Goal: Information Seeking & Learning: Learn about a topic

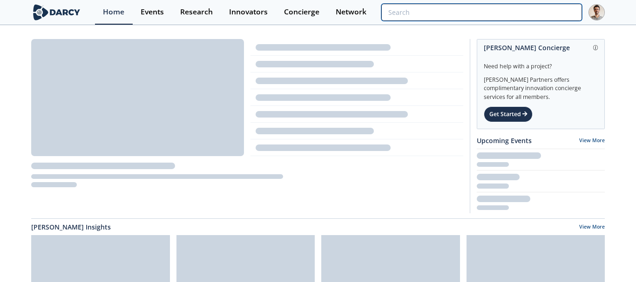
click at [556, 9] on input "search" at bounding box center [481, 12] width 201 height 17
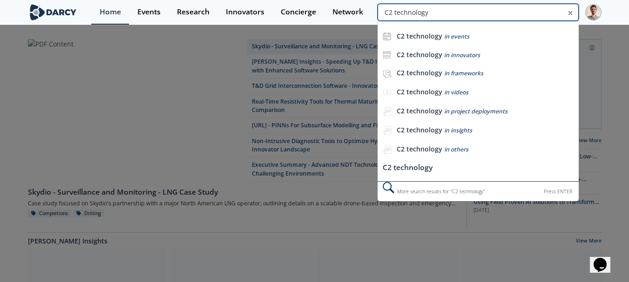
type input "C2 technology"
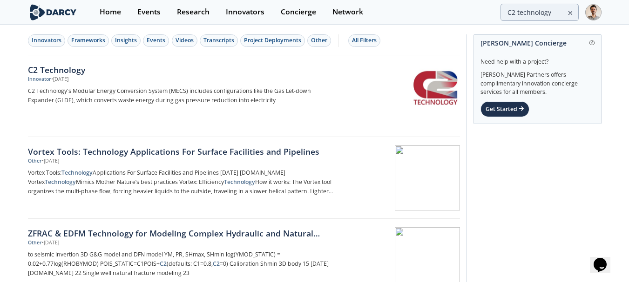
drag, startPoint x: 571, startPoint y: 14, endPoint x: 520, endPoint y: 14, distance: 50.7
click at [571, 14] on icon at bounding box center [570, 13] width 3 height 3
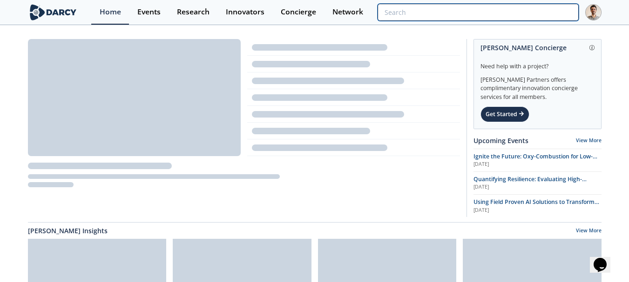
click at [533, 13] on input "search" at bounding box center [477, 12] width 201 height 17
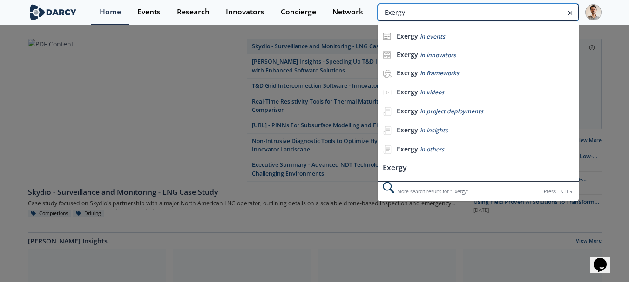
type input "Exergy"
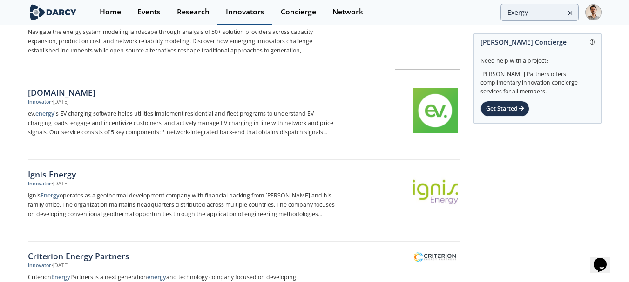
scroll to position [419, 0]
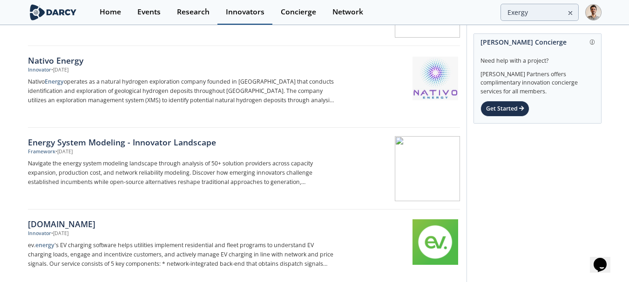
click at [238, 8] on div "Innovators" at bounding box center [245, 11] width 39 height 7
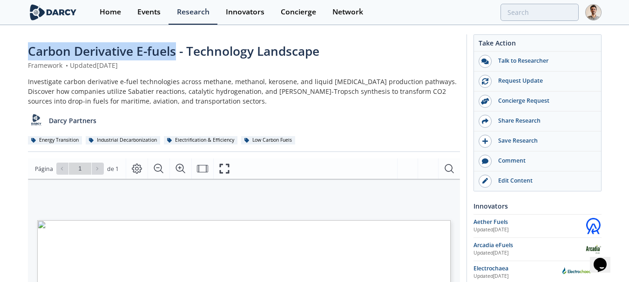
drag, startPoint x: 28, startPoint y: 51, endPoint x: 174, endPoint y: 50, distance: 146.1
click at [174, 50] on span "Carbon Derivative E-fuels - Technology Landscape" at bounding box center [173, 51] width 291 height 17
copy span "Carbon Derivative E-fuels"
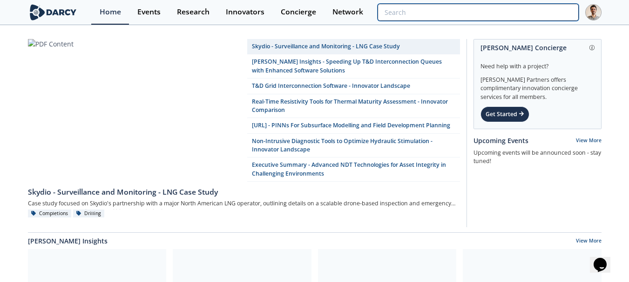
click at [507, 10] on input "search" at bounding box center [477, 12] width 201 height 17
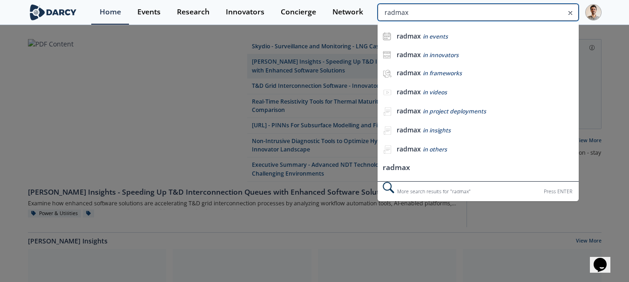
type input "radmax"
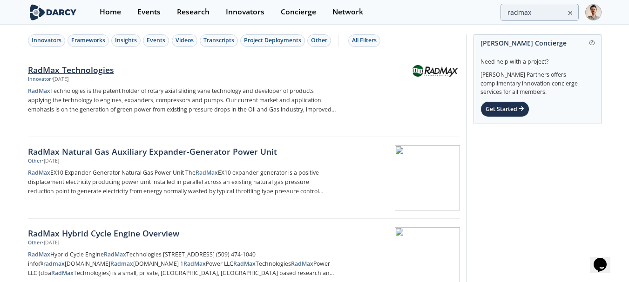
click at [441, 78] on div at bounding box center [400, 88] width 117 height 46
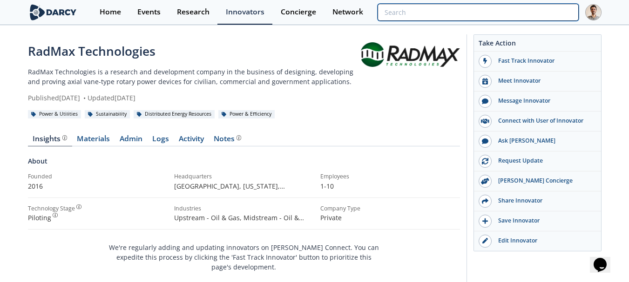
click at [532, 10] on input "search" at bounding box center [477, 12] width 201 height 17
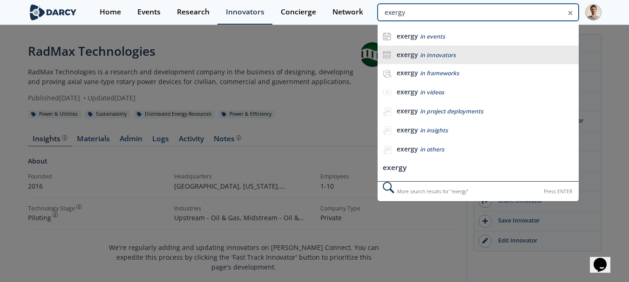
type input "exergy"
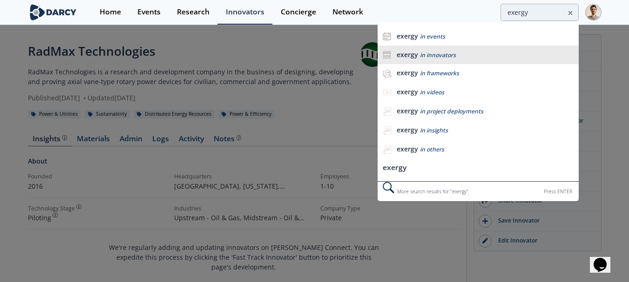
click at [497, 58] on div "exergy in innovators" at bounding box center [484, 55] width 177 height 9
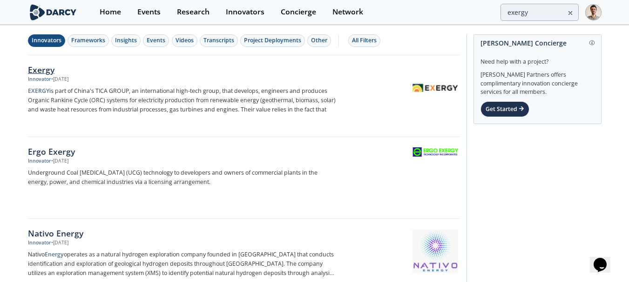
click at [422, 88] on img at bounding box center [435, 88] width 46 height 46
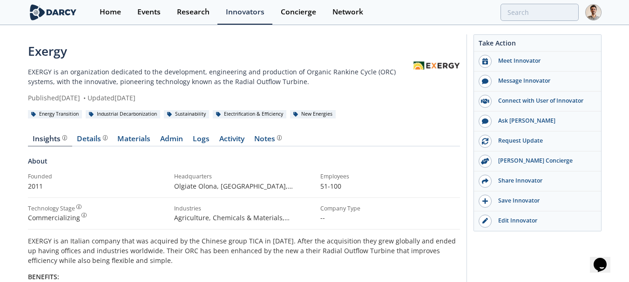
click at [401, 167] on div "About" at bounding box center [244, 164] width 432 height 16
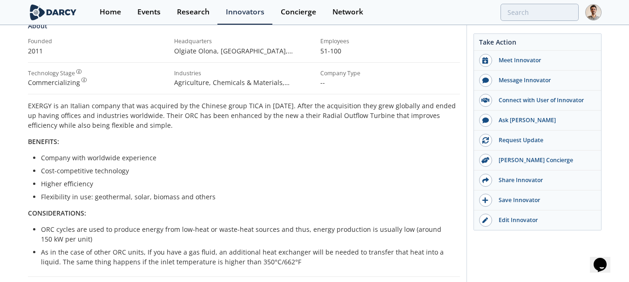
scroll to position [47, 0]
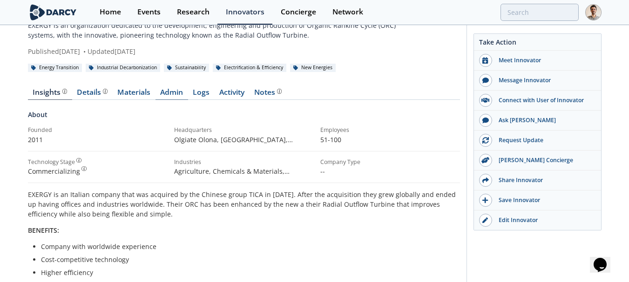
click at [173, 94] on link "Admin" at bounding box center [171, 94] width 33 height 11
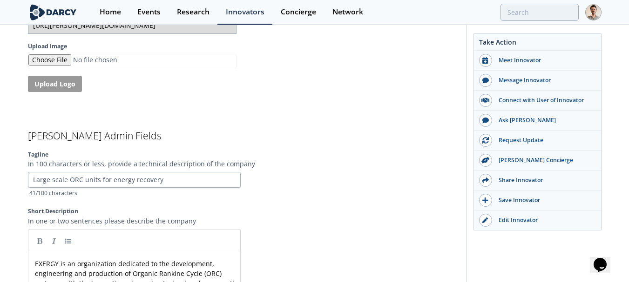
scroll to position [1954, 0]
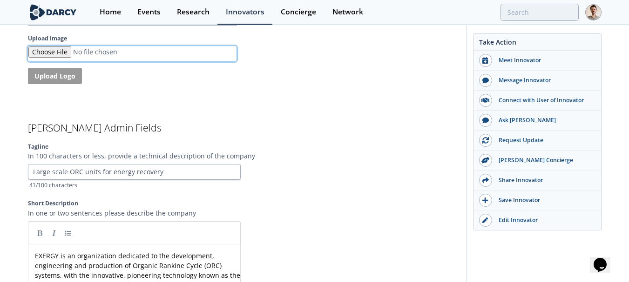
click at [78, 51] on input "Upload Image" at bounding box center [132, 53] width 208 height 15
type input "C:\fakepath\EXERGY_Logo_ColourPayoff.png"
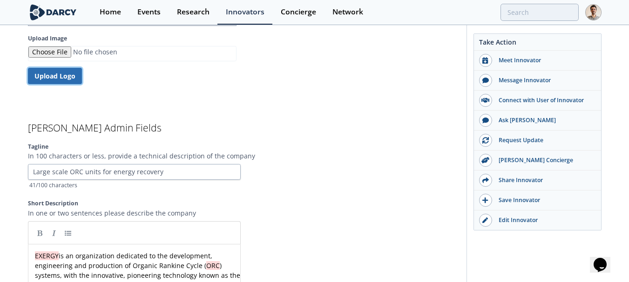
click at [54, 79] on button "Upload Logo" at bounding box center [55, 76] width 54 height 16
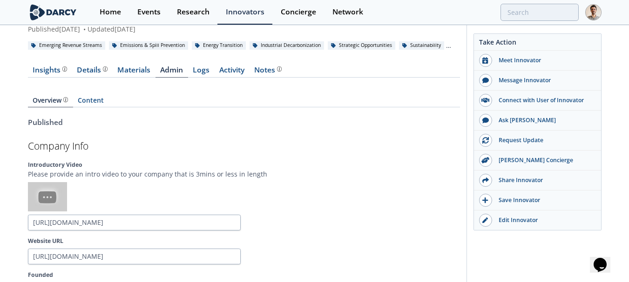
scroll to position [0, 0]
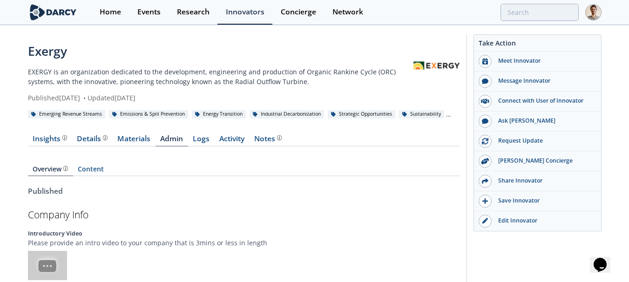
type input "https://darcy-connect-public.s3.us-west-2.amazonaws.com/company-logos/8eaeb333-…"
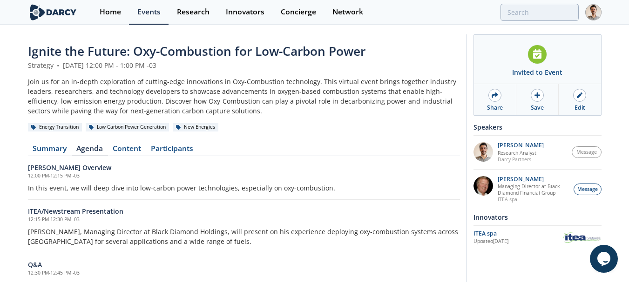
click at [338, 146] on nav "Summary Agenda Content Participants" at bounding box center [244, 150] width 432 height 11
click at [121, 149] on link "Content" at bounding box center [127, 150] width 38 height 11
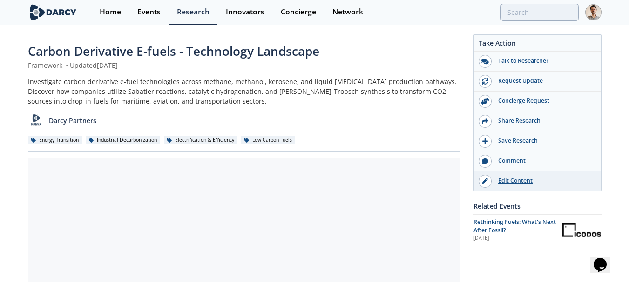
click at [509, 189] on link "Edit Content" at bounding box center [537, 182] width 127 height 20
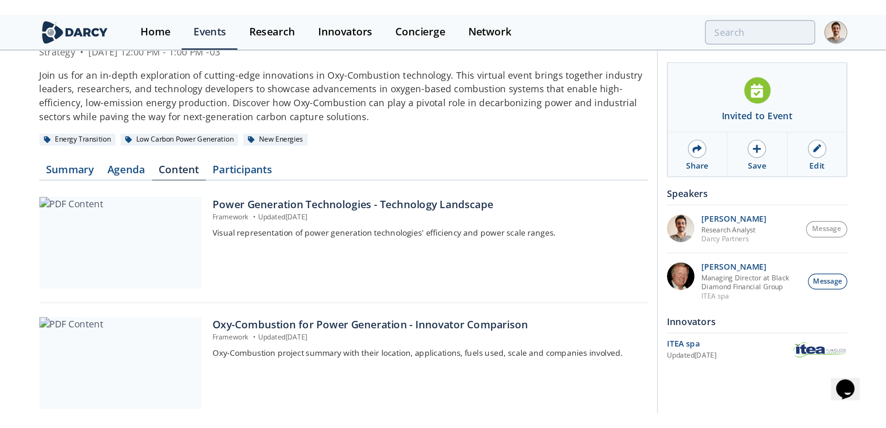
scroll to position [2, 0]
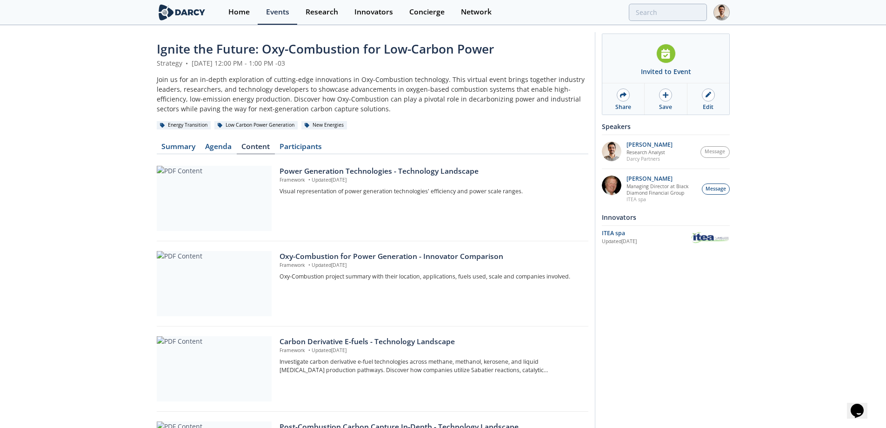
click at [121, 252] on div "Ignite the Future: Oxy-Combustion for Low-Carbon Power Strategy • September 2, …" at bounding box center [443, 305] width 886 height 562
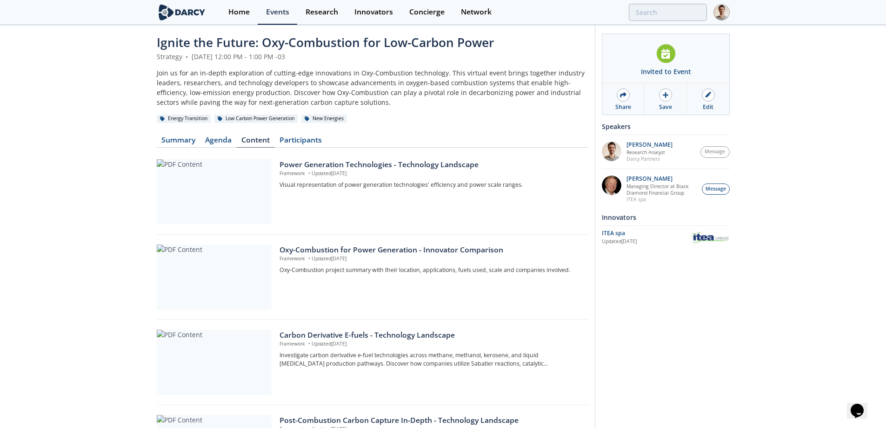
scroll to position [0, 0]
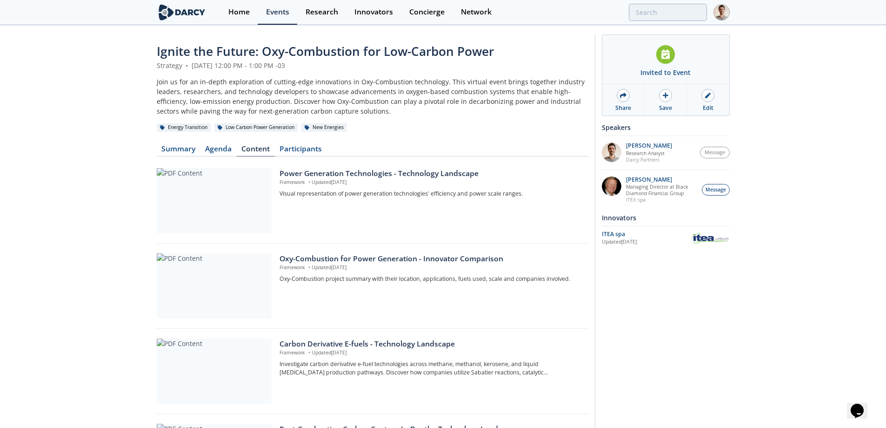
click at [85, 142] on div "Ignite the Future: Oxy-Combustion for Low-Carbon Power Strategy • September 2, …" at bounding box center [443, 307] width 886 height 562
click at [635, 109] on div "Edit" at bounding box center [708, 108] width 11 height 8
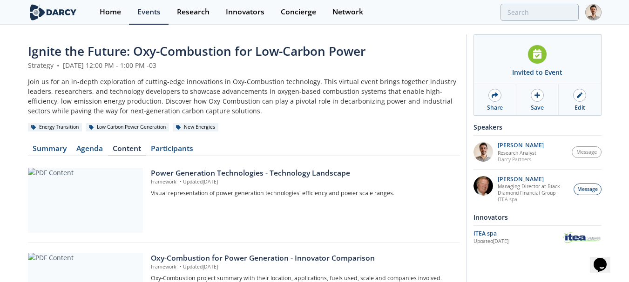
click at [352, 99] on div "Join us for an in-depth exploration of cutting-edge innovations in Oxy-Combusti…" at bounding box center [244, 96] width 432 height 39
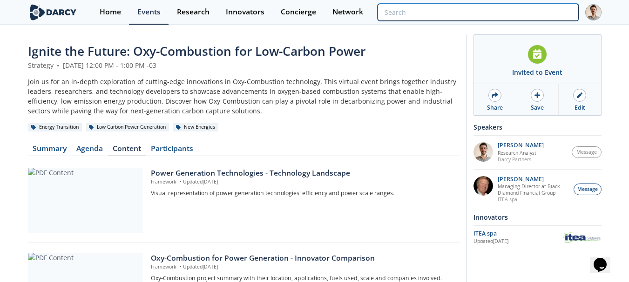
click at [514, 13] on input "search" at bounding box center [477, 12] width 201 height 17
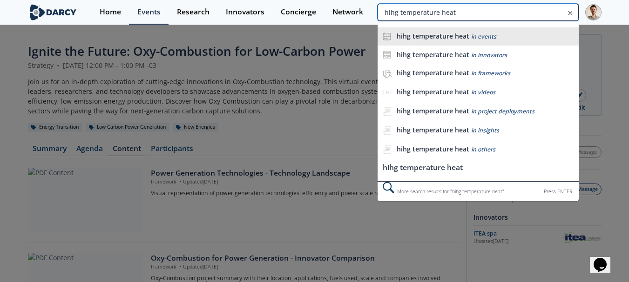
type input "hihg temperature heat"
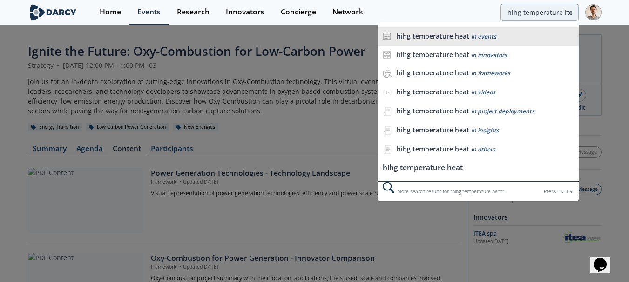
click at [482, 40] on span "in events" at bounding box center [483, 37] width 25 height 8
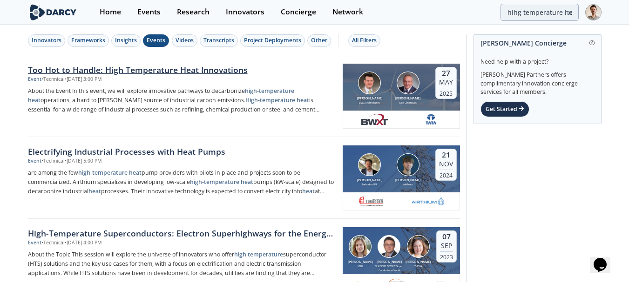
click at [226, 81] on div "Event • Technical • May 27, 2025 - 3:00 PM" at bounding box center [182, 79] width 308 height 7
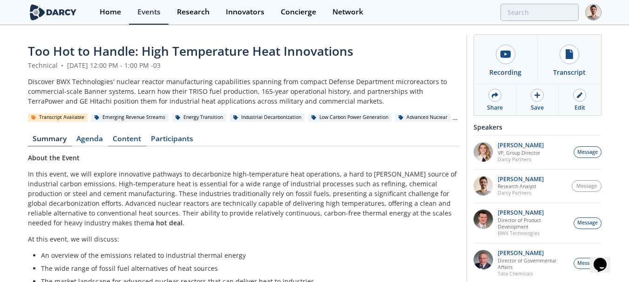
click at [124, 138] on link "Content" at bounding box center [127, 140] width 38 height 11
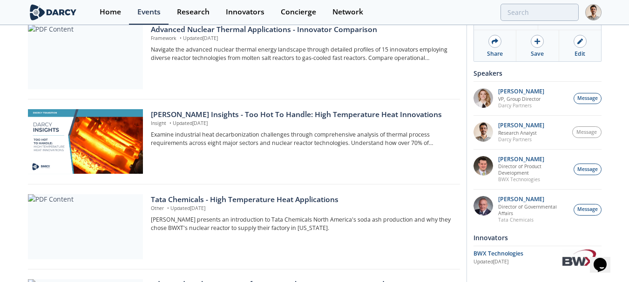
scroll to position [308, 0]
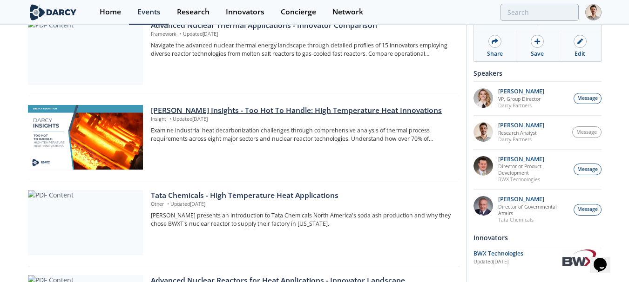
click at [255, 141] on p "Examine industrial heat decarbonization challenges through comprehensive analys…" at bounding box center [302, 135] width 302 height 17
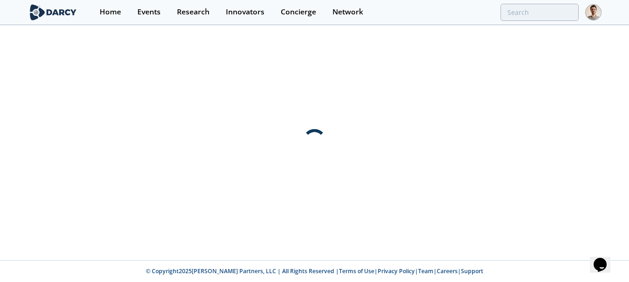
scroll to position [0, 0]
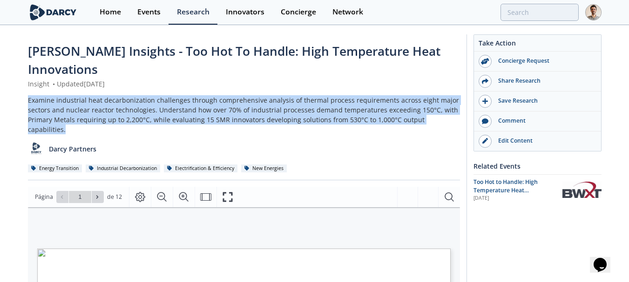
drag, startPoint x: 26, startPoint y: 80, endPoint x: 457, endPoint y: 101, distance: 431.3
copy div "Examine industrial heat decarbonization challenges through comprehensive analys…"
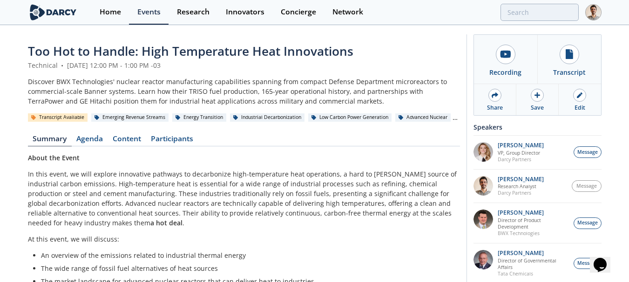
type input "hihg temperature heat"
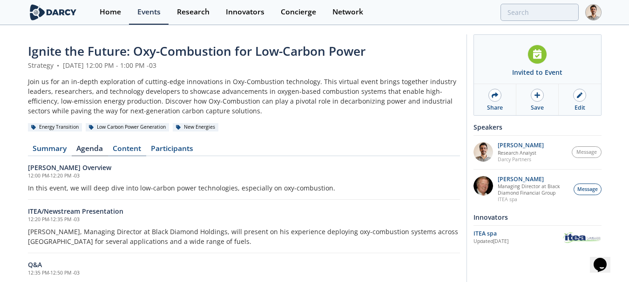
click at [119, 149] on link "Content" at bounding box center [127, 150] width 38 height 11
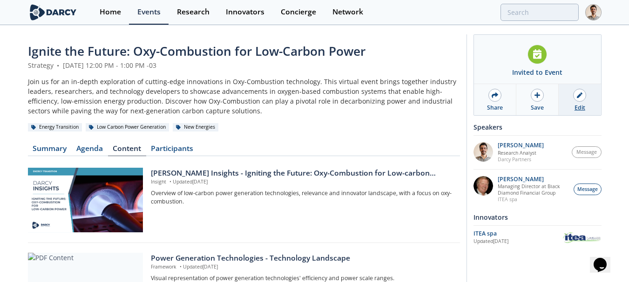
click at [575, 100] on link "Edit" at bounding box center [579, 99] width 42 height 31
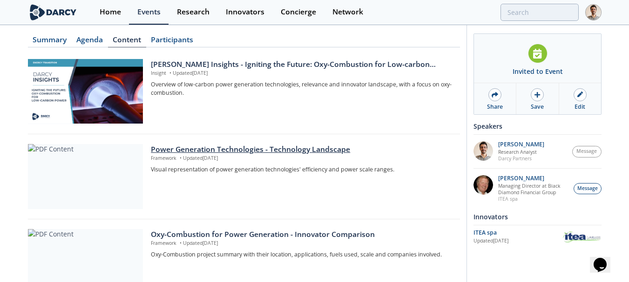
scroll to position [87, 0]
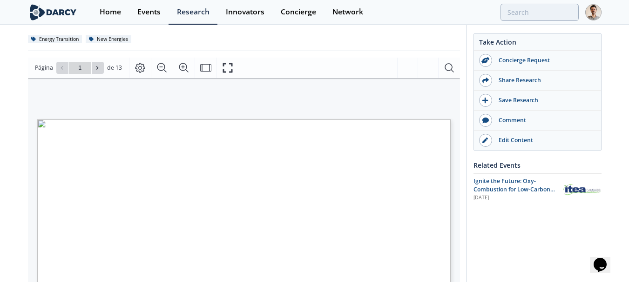
scroll to position [140, 0]
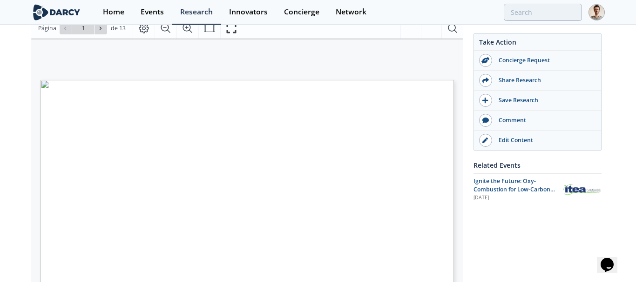
type input "2"
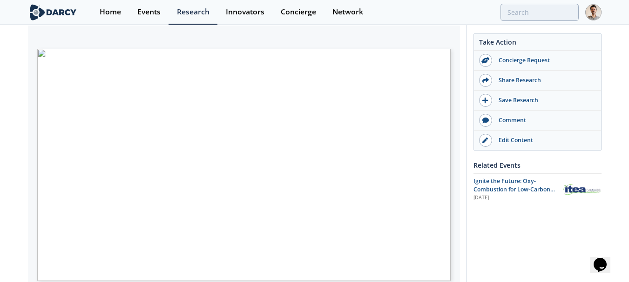
scroll to position [186, 0]
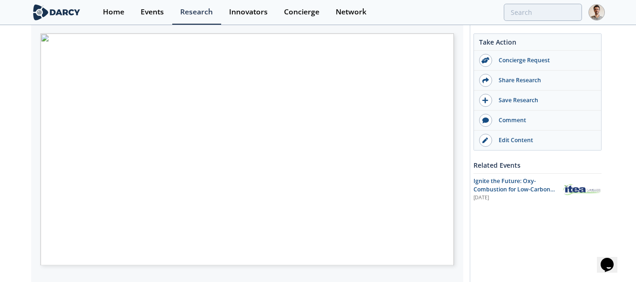
type input "3"
type input "4"
type input "5"
type input "6"
type input "7"
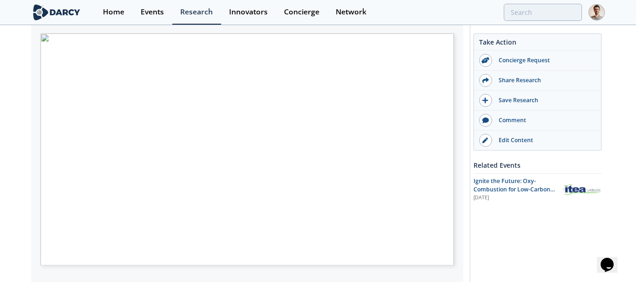
type input "8"
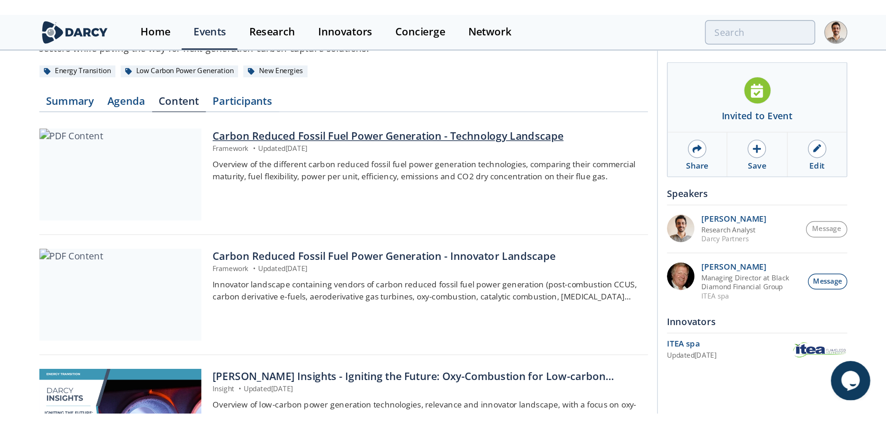
scroll to position [93, 0]
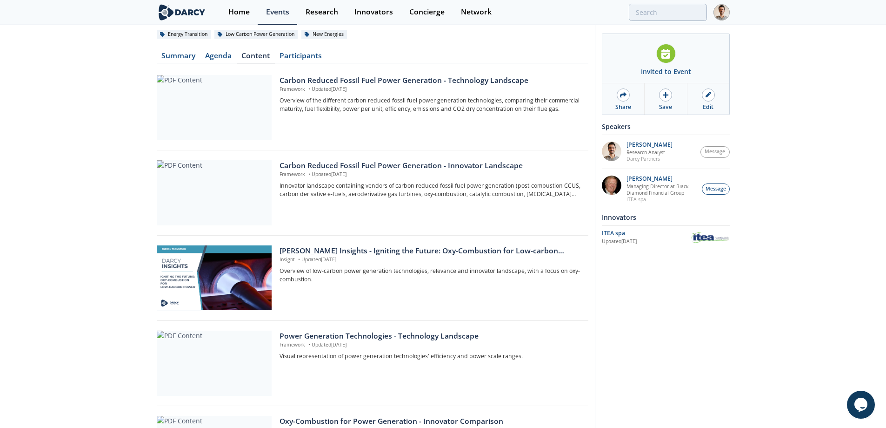
click at [635, 282] on div "Invited to Event Share Save Edit Please check your calendar for the event invit…" at bounding box center [662, 339] width 135 height 796
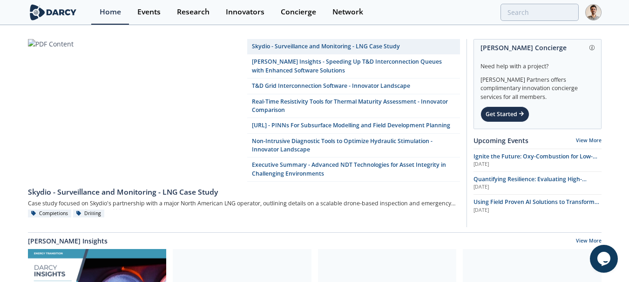
click at [541, 21] on div "Home Events Research Innovators Concierge Network" at bounding box center [345, 12] width 509 height 25
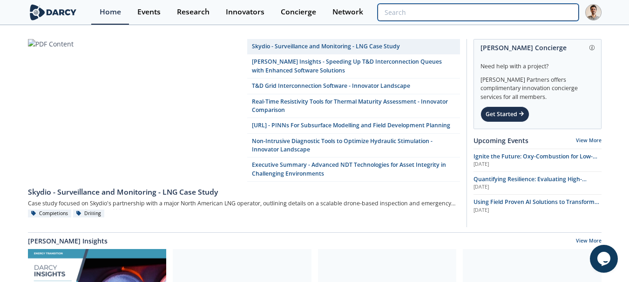
click at [536, 13] on input "search" at bounding box center [477, 12] width 201 height 17
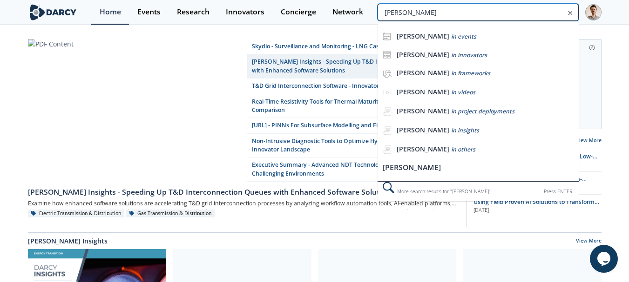
type input "[PERSON_NAME]"
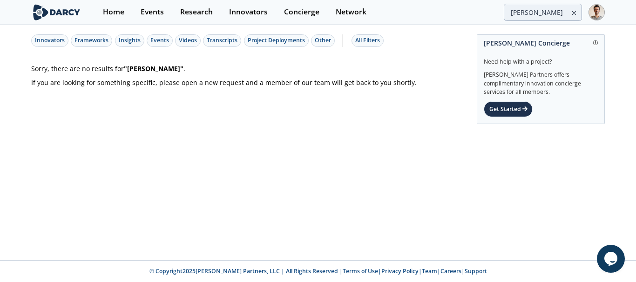
click at [64, 44] on div "Innovators" at bounding box center [50, 40] width 30 height 8
click at [575, 12] on icon at bounding box center [573, 13] width 3 height 3
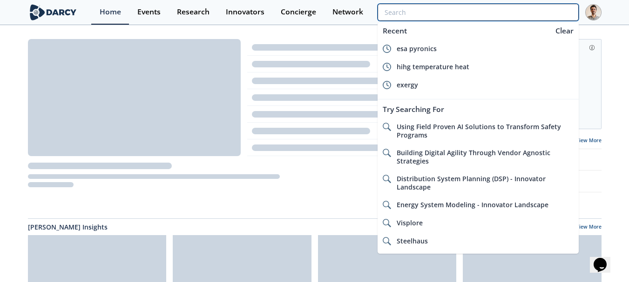
click at [545, 11] on input "search" at bounding box center [477, 12] width 201 height 17
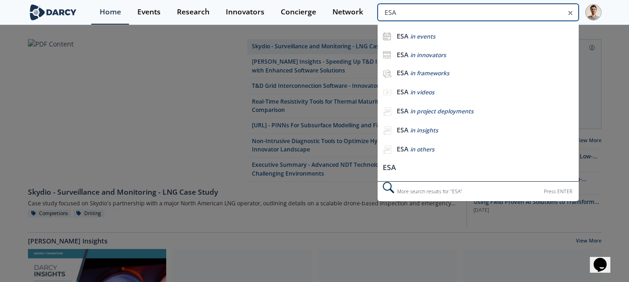
type input "ESA"
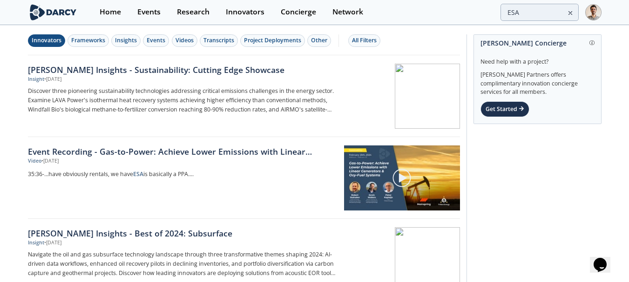
click at [56, 42] on div "Innovators" at bounding box center [47, 40] width 30 height 8
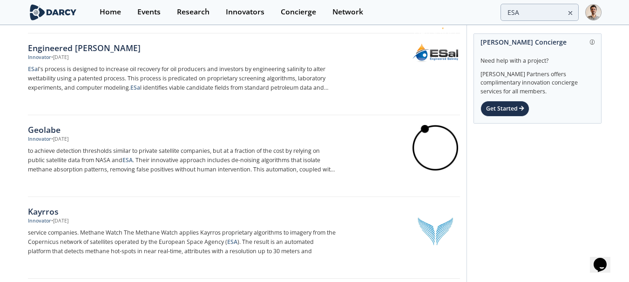
scroll to position [243, 0]
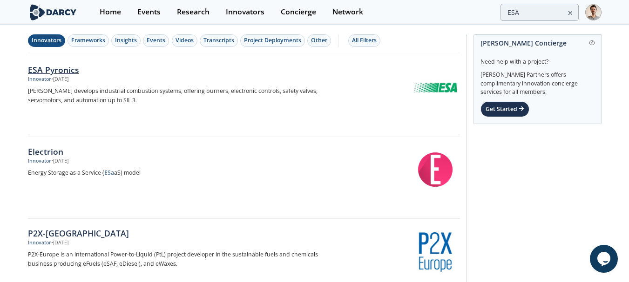
click at [147, 89] on p "Esa Pyronics develops industrial combustion systems, offering burners, electron…" at bounding box center [182, 96] width 308 height 19
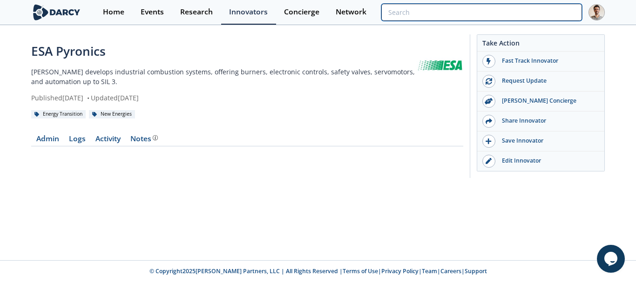
click at [543, 18] on input "search" at bounding box center [481, 12] width 201 height 17
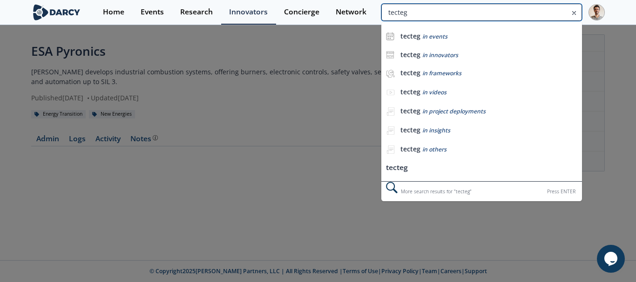
type input "tecteg"
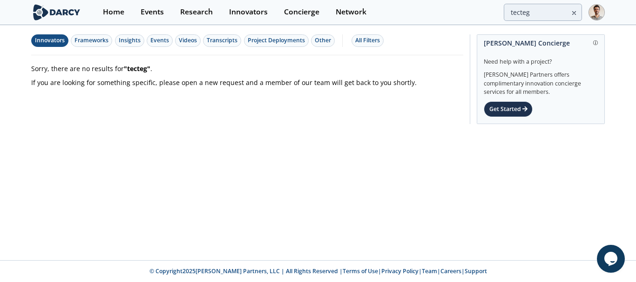
click at [64, 38] on div "Innovators" at bounding box center [50, 40] width 30 height 8
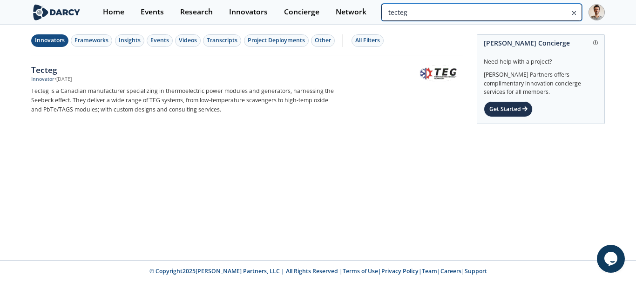
click at [530, 18] on input "tecteg" at bounding box center [481, 12] width 201 height 17
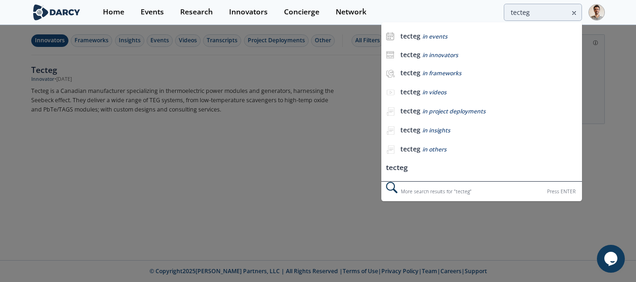
click at [574, 13] on icon at bounding box center [573, 12] width 7 height 11
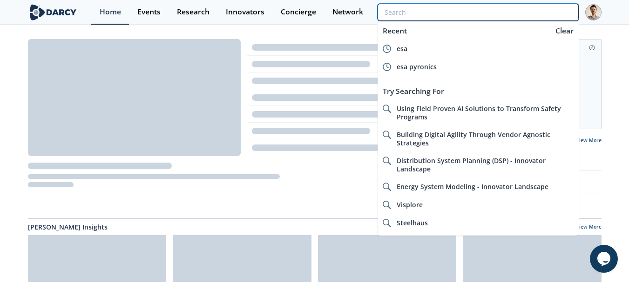
click at [549, 12] on input "search" at bounding box center [477, 12] width 201 height 17
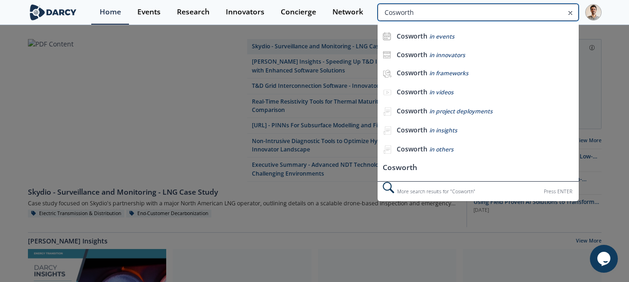
type input "Cosworth"
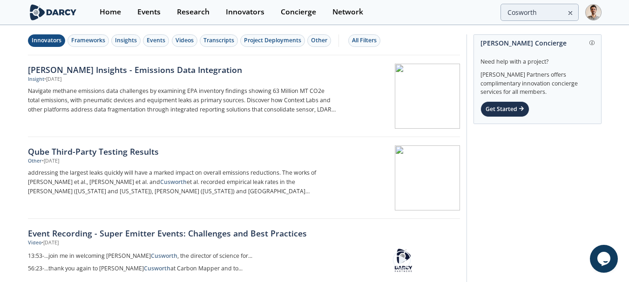
click at [63, 40] on button "Innovators" at bounding box center [46, 40] width 37 height 13
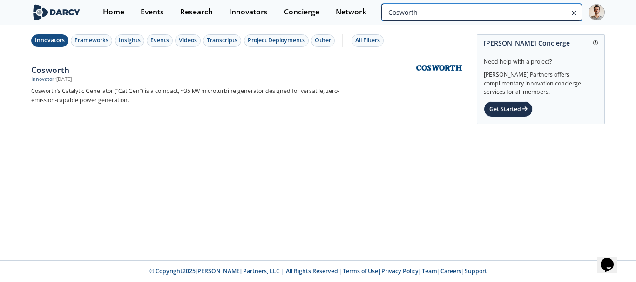
click at [532, 13] on input "Cosworth" at bounding box center [481, 12] width 201 height 17
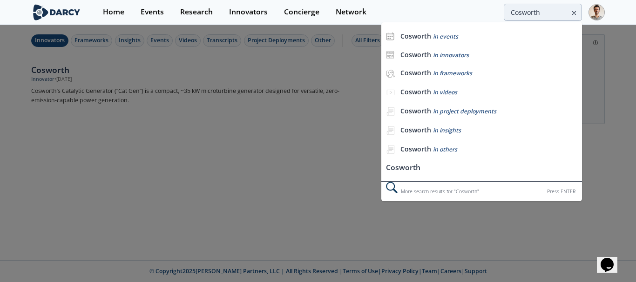
click at [574, 11] on icon at bounding box center [573, 12] width 7 height 11
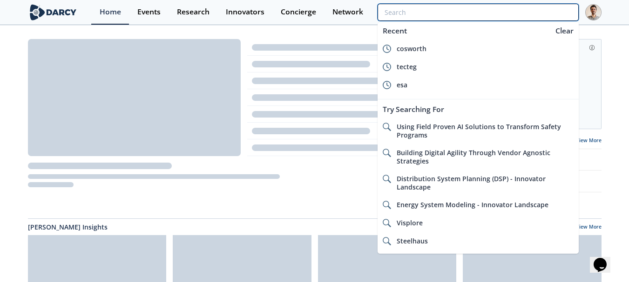
click at [544, 9] on input "search" at bounding box center [477, 12] width 201 height 17
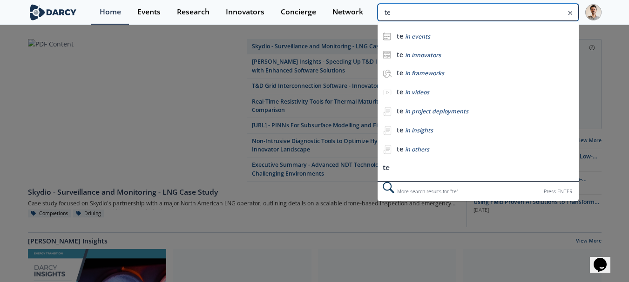
type input "t"
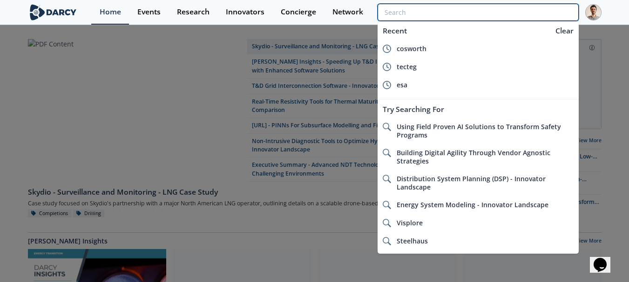
type input "m"
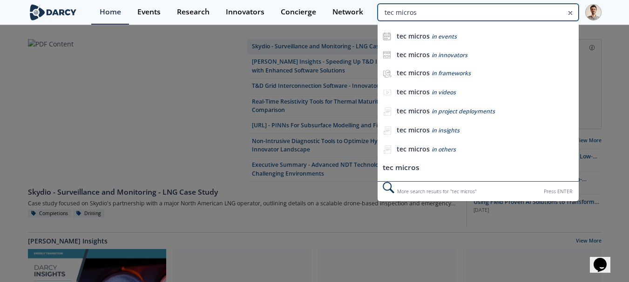
type input "tec micros"
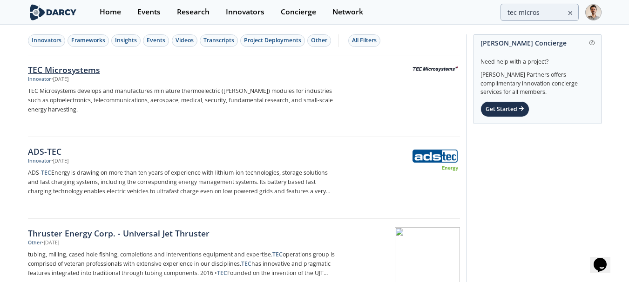
click at [102, 83] on div "TEC Microsystems Innovator • [DATE] TEC Microsystems develops and manufactures …" at bounding box center [185, 96] width 315 height 65
